Goal: Entertainment & Leisure: Consume media (video, audio)

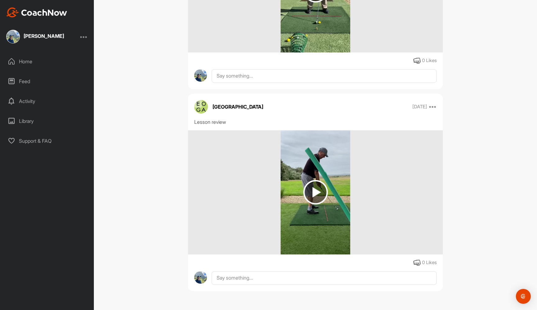
click at [317, 192] on img at bounding box center [315, 192] width 25 height 25
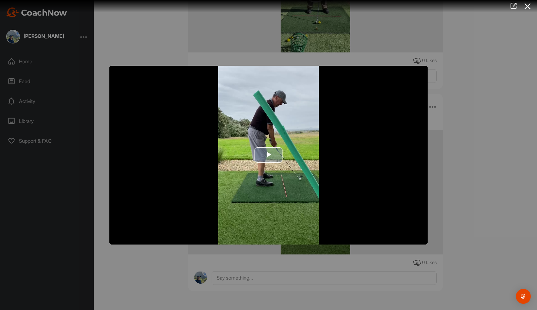
click at [268, 155] on span "Video Player" at bounding box center [268, 155] width 0 height 0
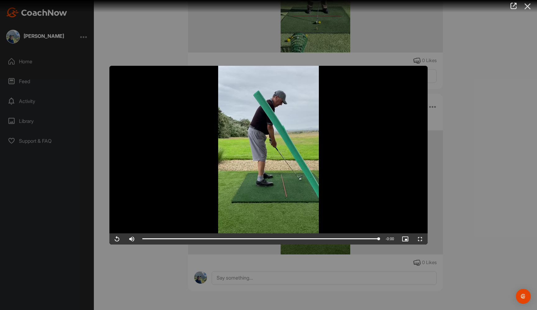
click at [529, 6] on icon at bounding box center [527, 6] width 14 height 11
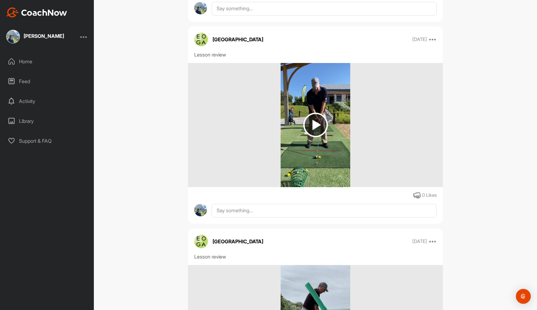
scroll to position [1845, 0]
click at [317, 124] on img at bounding box center [315, 125] width 25 height 25
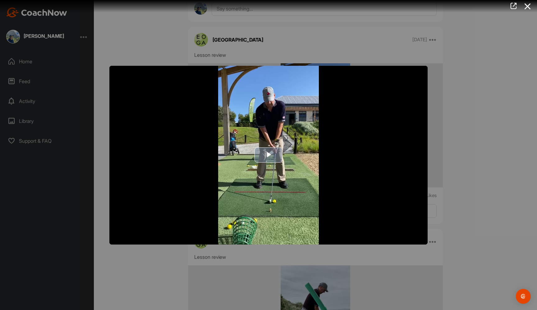
click at [268, 155] on span "Video Player" at bounding box center [268, 155] width 0 height 0
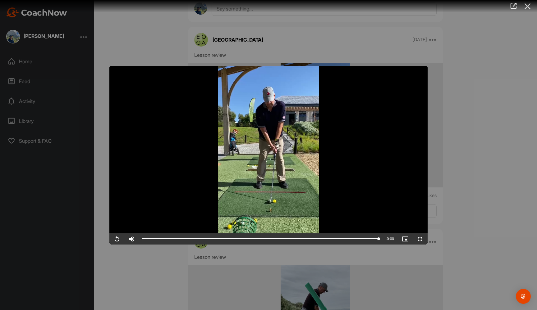
click at [528, 6] on icon at bounding box center [527, 6] width 14 height 11
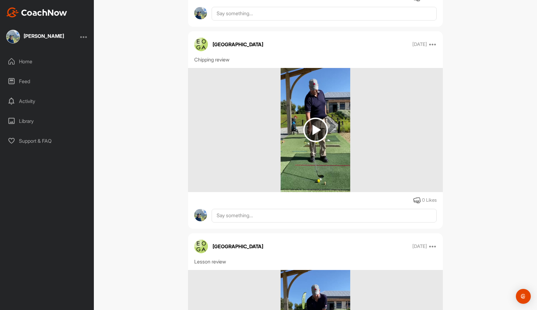
scroll to position [1635, 0]
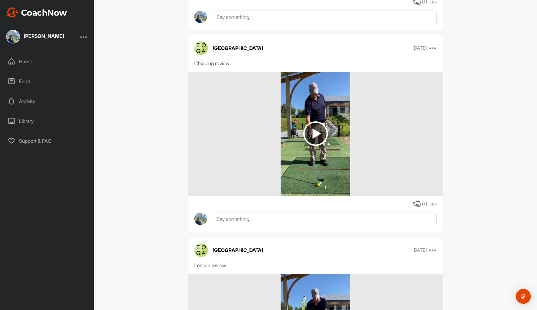
click at [315, 135] on img at bounding box center [315, 133] width 25 height 25
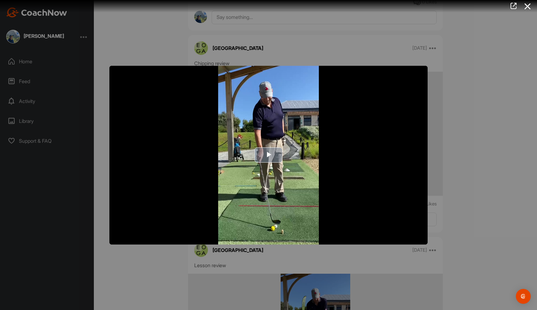
click at [268, 155] on span "Video Player" at bounding box center [268, 155] width 0 height 0
click at [529, 7] on icon at bounding box center [527, 6] width 14 height 11
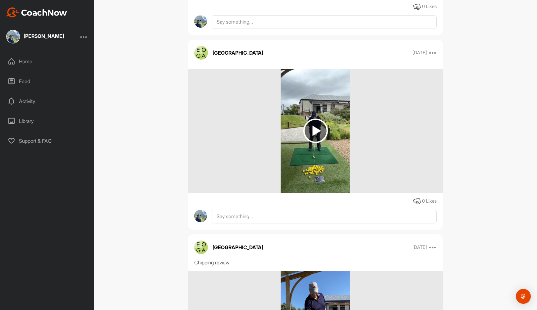
scroll to position [1428, 0]
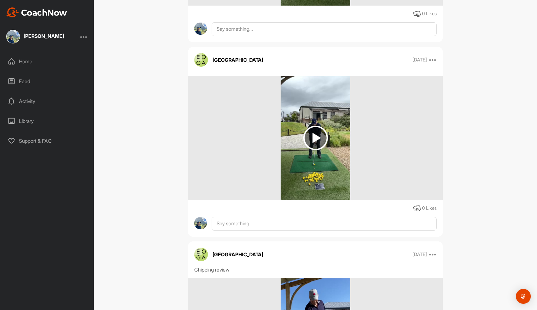
click at [317, 138] on img at bounding box center [315, 138] width 25 height 25
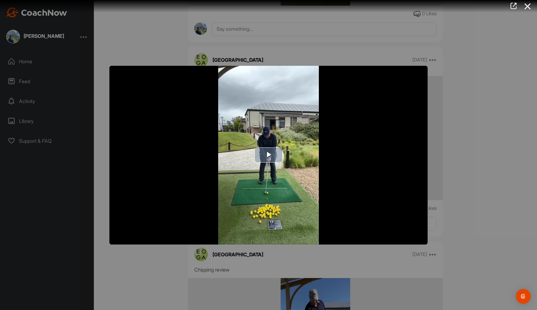
click at [268, 155] on span "Video Player" at bounding box center [268, 155] width 0 height 0
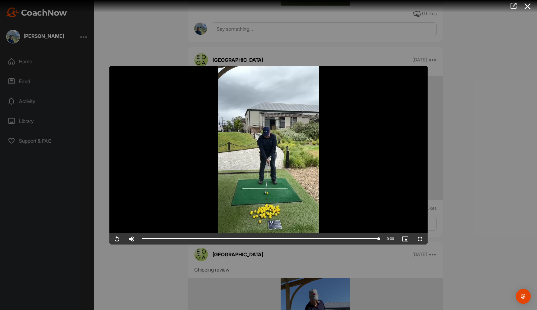
click at [116, 239] on span "Video Player" at bounding box center [116, 239] width 15 height 0
click at [117, 239] on span "Video Player" at bounding box center [116, 239] width 15 height 0
drag, startPoint x: 249, startPoint y: 239, endPoint x: 300, endPoint y: 237, distance: 50.7
click at [300, 237] on div "Loaded : 100.00% 0:03 0:03" at bounding box center [260, 239] width 243 height 11
drag, startPoint x: 297, startPoint y: 238, endPoint x: 384, endPoint y: 236, distance: 86.7
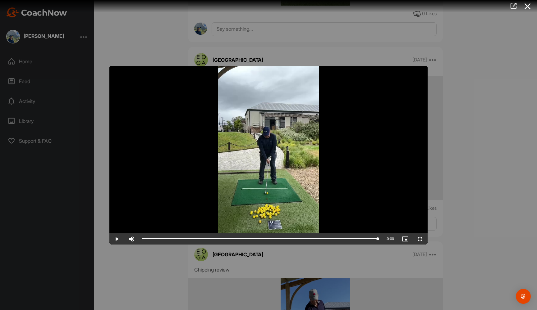
click at [384, 236] on div "Play Skip Backward Skip Forward Mute Current Time 0:05 / Duration 0:05 Loaded :…" at bounding box center [268, 239] width 318 height 11
click at [502, 161] on div at bounding box center [268, 155] width 537 height 310
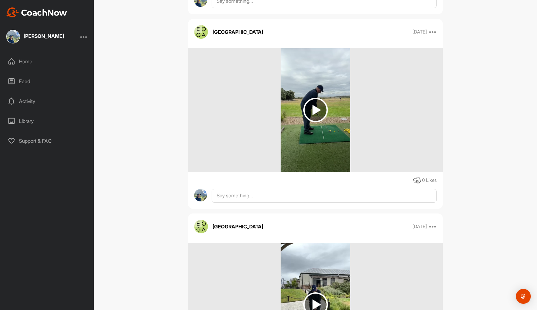
scroll to position [1252, 0]
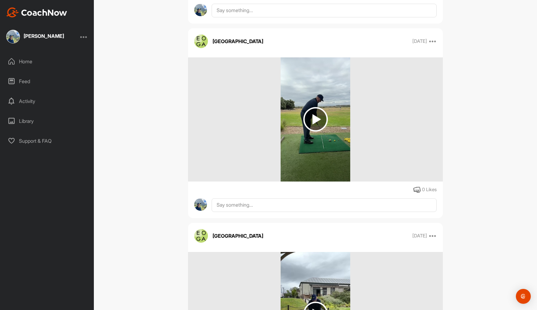
click at [314, 118] on img at bounding box center [315, 119] width 25 height 25
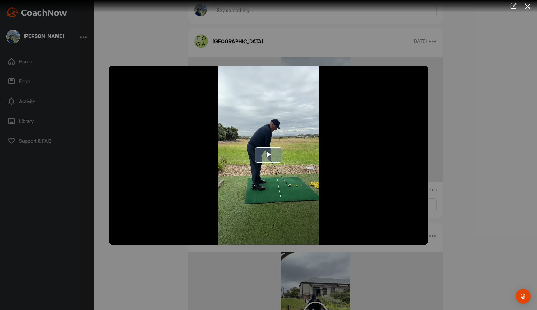
click at [268, 155] on span "Video Player" at bounding box center [268, 155] width 0 height 0
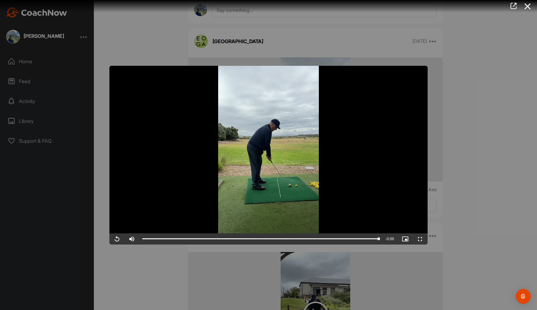
click at [117, 239] on span "Video Player" at bounding box center [116, 239] width 15 height 0
click at [120, 239] on span "Video Player" at bounding box center [116, 239] width 15 height 0
drag, startPoint x: 270, startPoint y: 239, endPoint x: 319, endPoint y: 231, distance: 50.4
click at [529, 7] on icon at bounding box center [527, 6] width 14 height 11
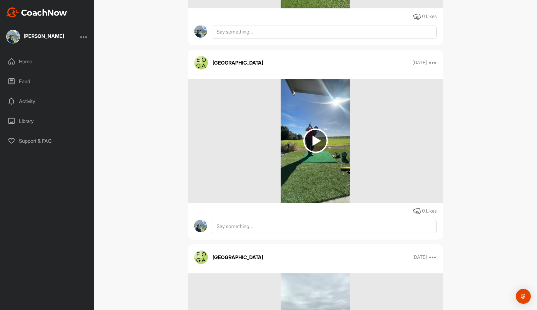
scroll to position [1036, 0]
click at [316, 139] on img at bounding box center [315, 141] width 25 height 25
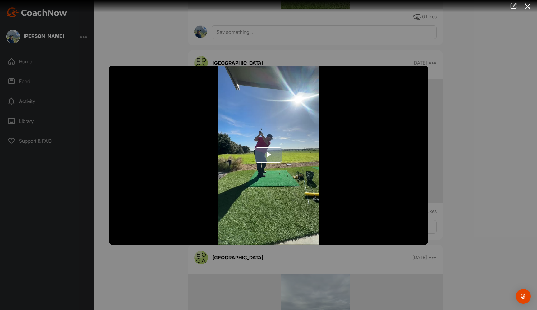
click at [268, 155] on span "Video Player" at bounding box center [268, 155] width 0 height 0
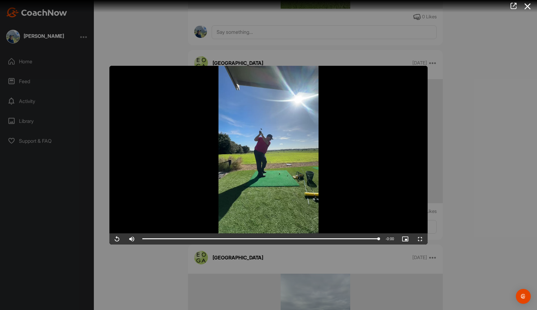
click at [115, 239] on span "Video Player" at bounding box center [116, 239] width 15 height 0
drag, startPoint x: 200, startPoint y: 238, endPoint x: 241, endPoint y: 234, distance: 41.5
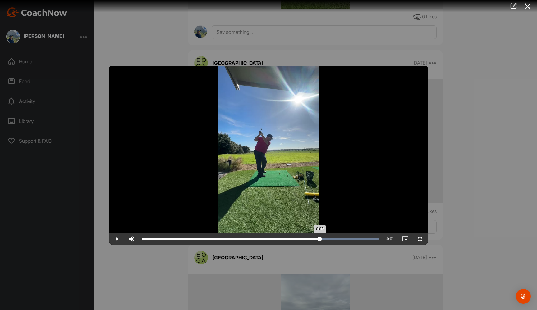
drag, startPoint x: 241, startPoint y: 239, endPoint x: 320, endPoint y: 236, distance: 78.9
click at [320, 236] on div "Loaded : 100.00% 0:02 0:02" at bounding box center [260, 239] width 243 height 11
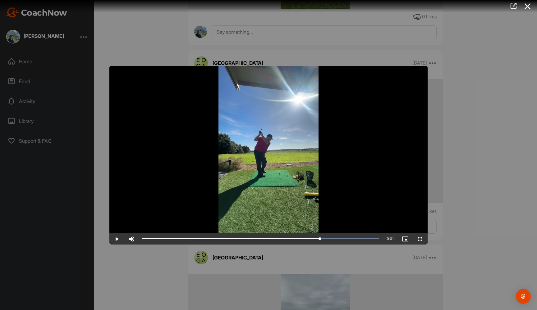
click at [509, 73] on div at bounding box center [268, 155] width 537 height 310
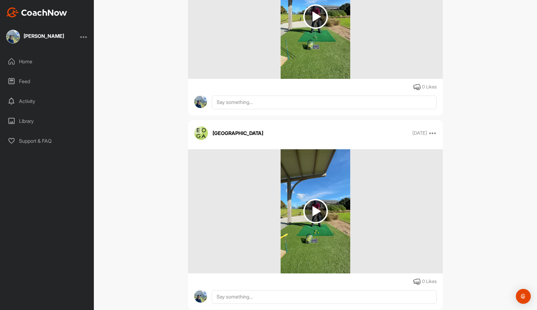
scroll to position [773, 0]
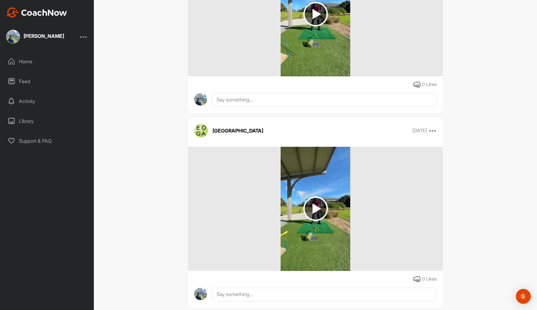
click at [315, 213] on img at bounding box center [315, 209] width 25 height 25
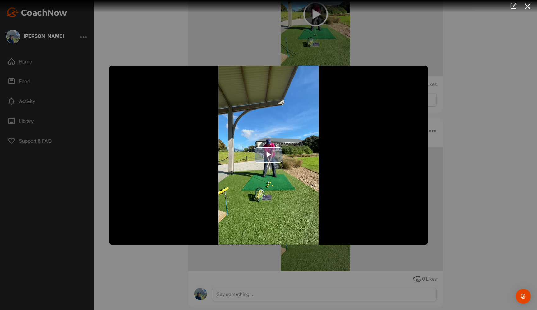
click at [268, 155] on span "Video Player" at bounding box center [268, 155] width 0 height 0
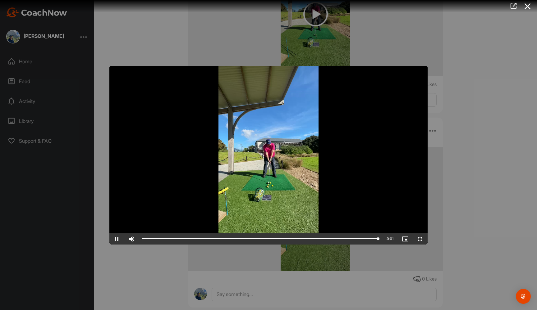
click at [116, 239] on span "Video Player" at bounding box center [116, 239] width 15 height 0
drag, startPoint x: 204, startPoint y: 239, endPoint x: 306, endPoint y: 238, distance: 101.6
click at [306, 238] on div "0:05" at bounding box center [223, 239] width 163 height 2
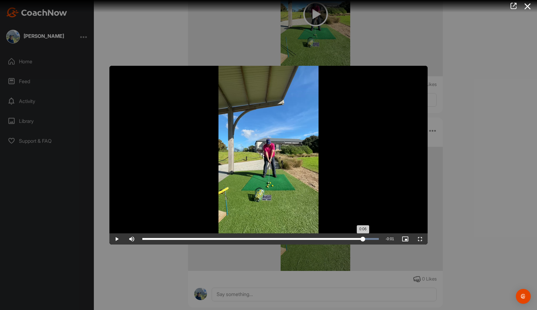
drag, startPoint x: 306, startPoint y: 238, endPoint x: 364, endPoint y: 235, distance: 58.5
click at [364, 235] on div "Loaded : 100.00% 0:06 0:06" at bounding box center [260, 239] width 243 height 11
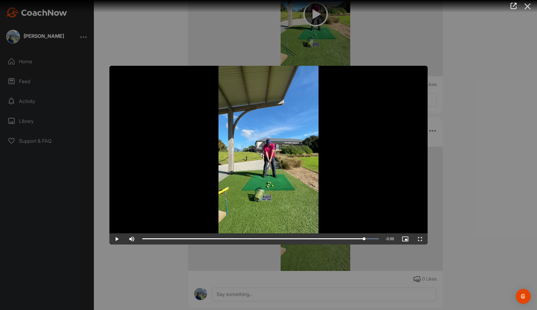
click at [529, 6] on icon at bounding box center [527, 6] width 14 height 11
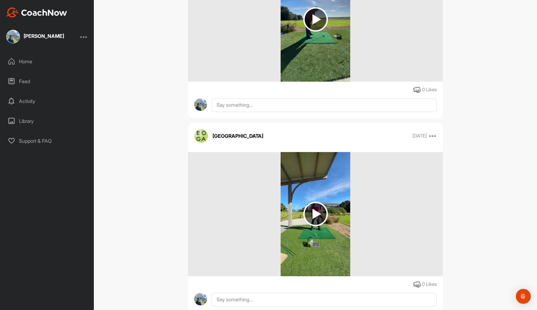
scroll to position [573, 0]
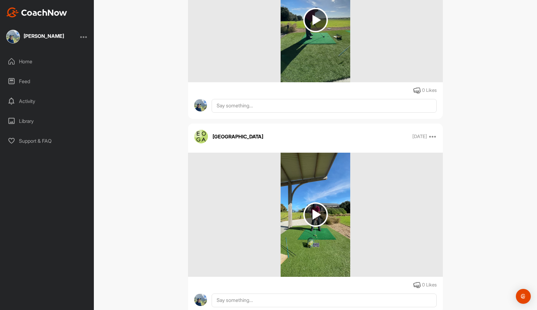
click at [316, 215] on img at bounding box center [315, 214] width 25 height 25
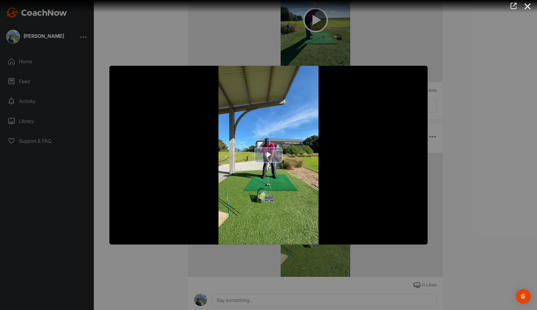
click at [268, 155] on span "Video Player" at bounding box center [268, 155] width 0 height 0
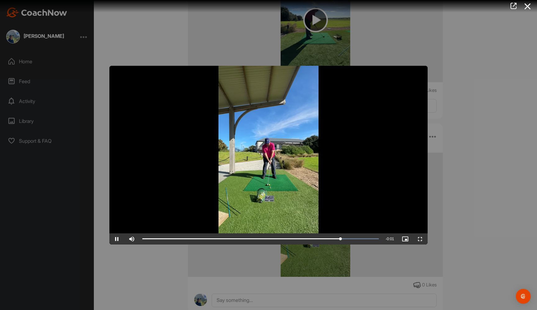
click at [117, 239] on span "Video Player" at bounding box center [116, 239] width 15 height 0
drag, startPoint x: 343, startPoint y: 240, endPoint x: 302, endPoint y: 229, distance: 42.6
click at [529, 4] on icon at bounding box center [527, 6] width 14 height 11
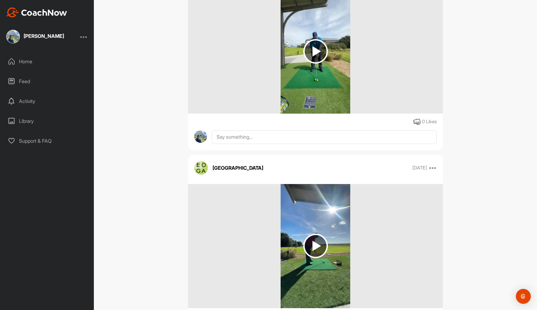
scroll to position [347, 0]
click at [319, 243] on img at bounding box center [315, 246] width 25 height 25
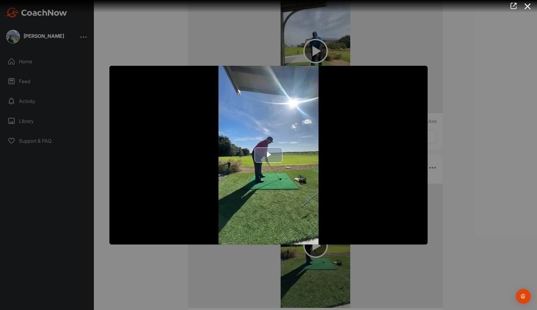
click at [268, 155] on span "Video Player" at bounding box center [268, 155] width 0 height 0
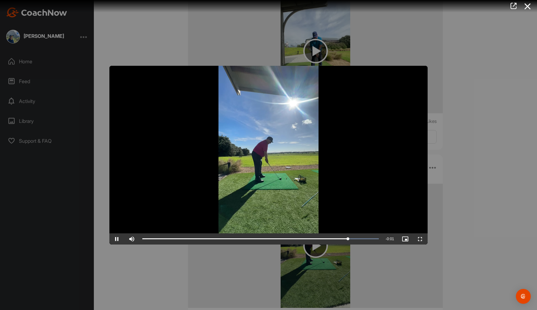
click at [118, 239] on span "Video Player" at bounding box center [116, 239] width 15 height 0
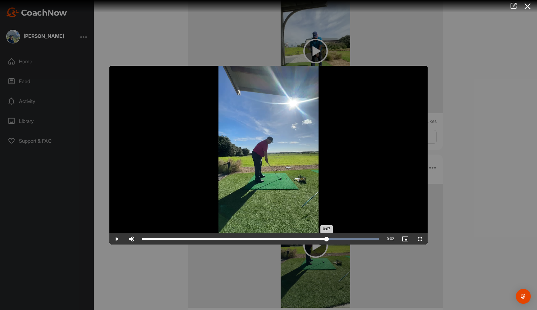
drag, startPoint x: 351, startPoint y: 237, endPoint x: 326, endPoint y: 238, distance: 24.5
click at [326, 238] on div "Loaded : 100.00% 0:07 0:07" at bounding box center [260, 239] width 243 height 11
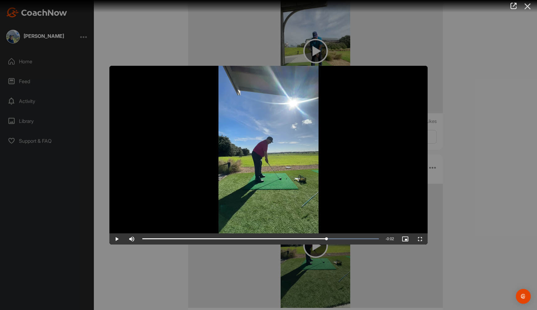
click at [529, 4] on icon at bounding box center [527, 6] width 14 height 11
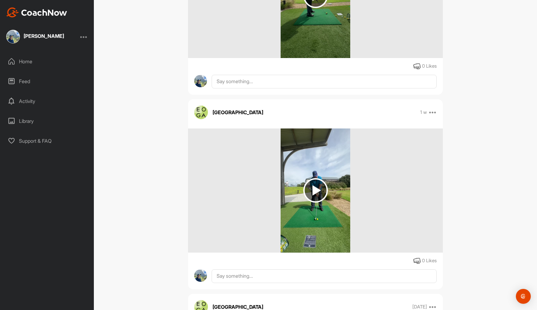
scroll to position [207, 0]
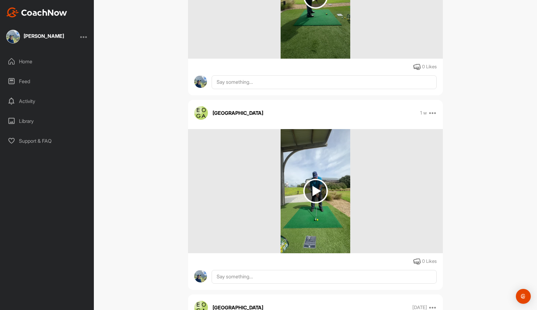
click at [317, 192] on img at bounding box center [315, 191] width 25 height 25
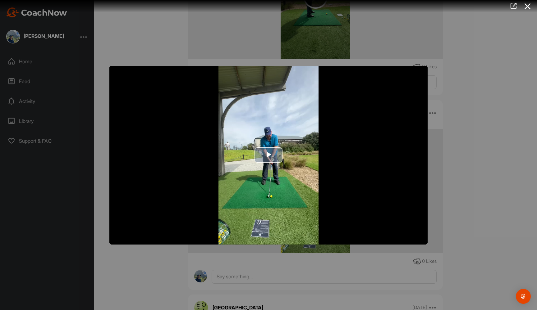
click at [268, 155] on span "Video Player" at bounding box center [268, 155] width 0 height 0
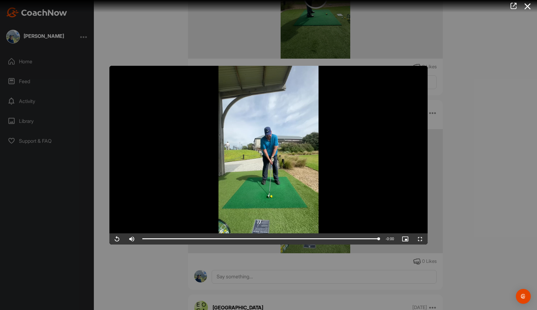
click at [117, 239] on span "Video Player" at bounding box center [116, 239] width 15 height 0
drag, startPoint x: 250, startPoint y: 240, endPoint x: 320, endPoint y: 233, distance: 70.5
click at [529, 6] on icon at bounding box center [527, 6] width 14 height 11
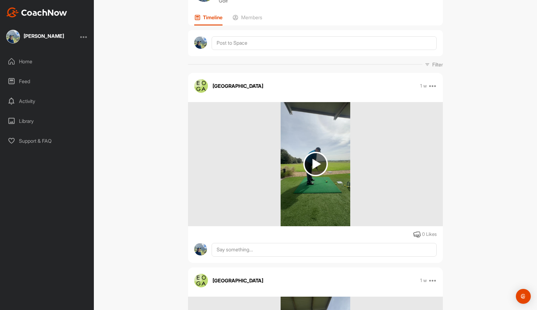
scroll to position [39, 0]
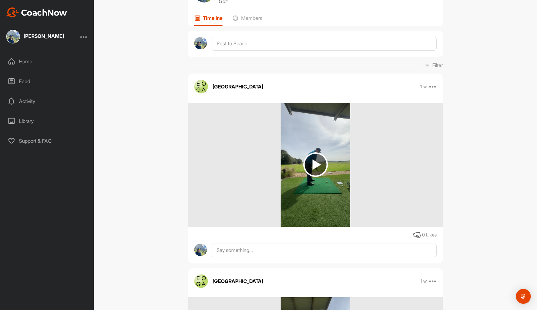
click at [317, 169] on img at bounding box center [315, 164] width 25 height 25
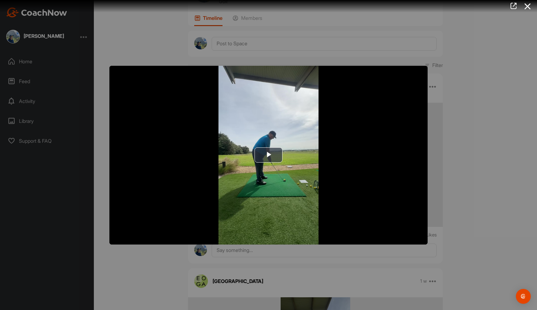
click at [268, 155] on span "Video Player" at bounding box center [268, 155] width 0 height 0
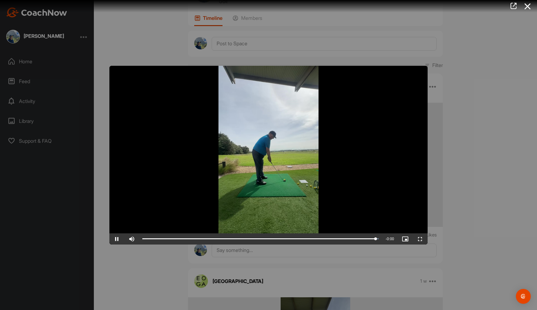
click at [116, 239] on span "Video Player" at bounding box center [116, 239] width 15 height 0
drag, startPoint x: 379, startPoint y: 240, endPoint x: 357, endPoint y: 221, distance: 29.1
click at [529, 4] on icon at bounding box center [527, 6] width 14 height 11
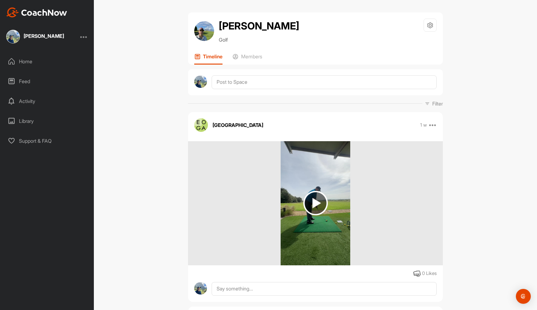
scroll to position [0, 0]
